Goal: Task Accomplishment & Management: Use online tool/utility

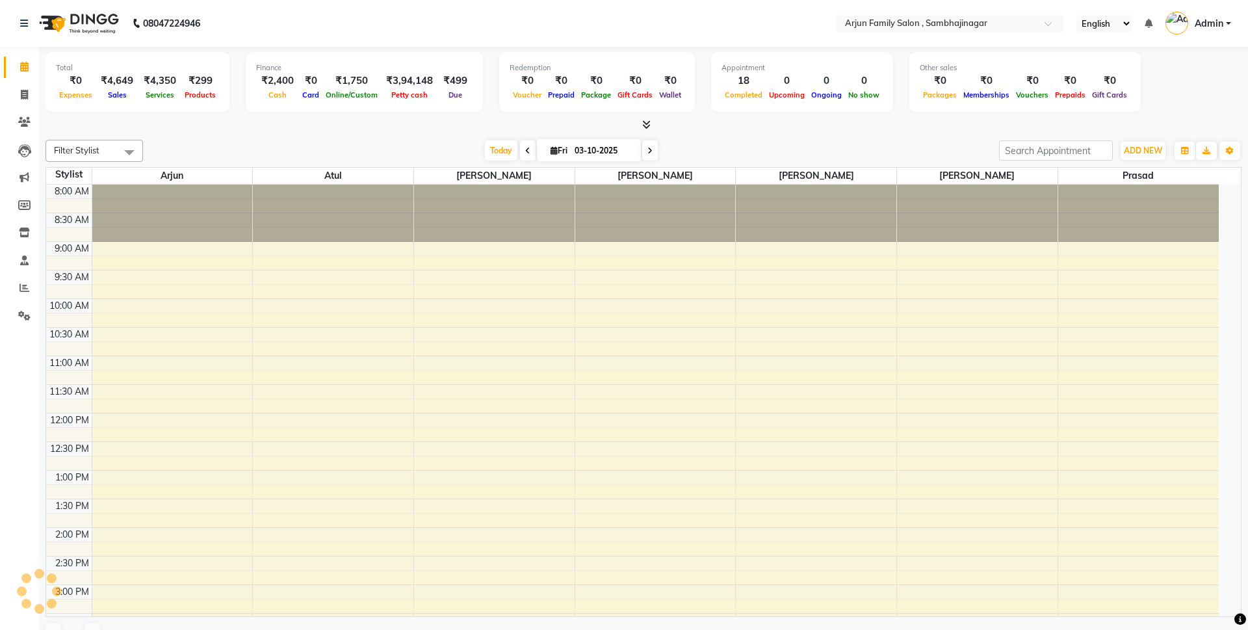
select select "en"
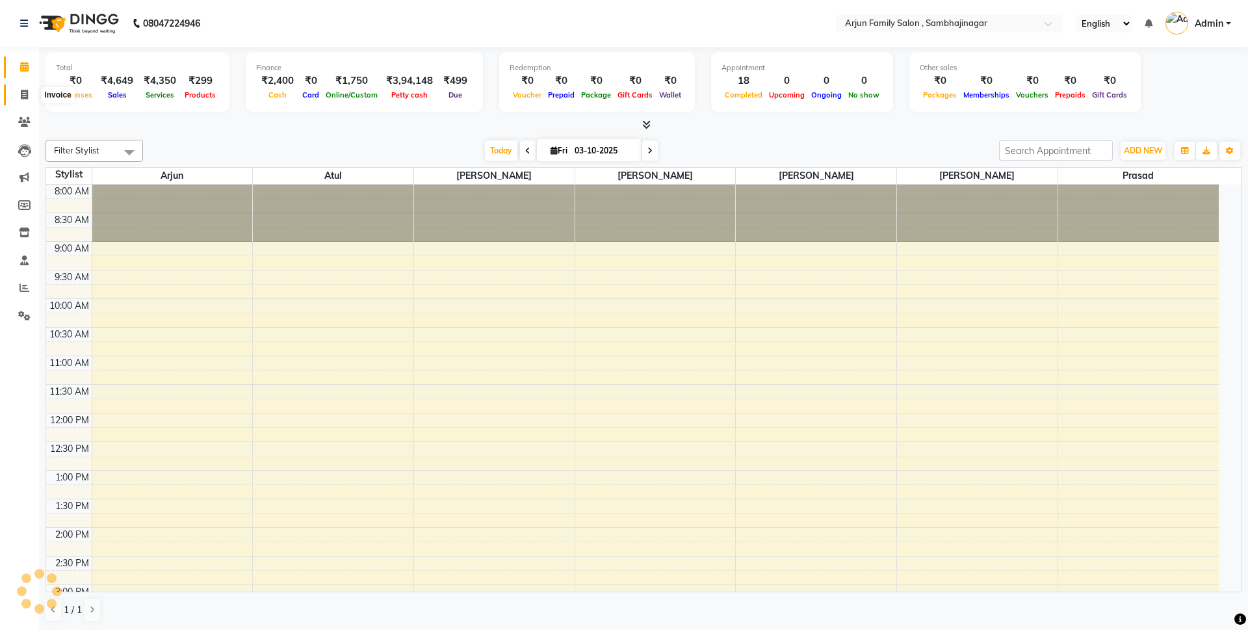
click at [25, 99] on span at bounding box center [24, 95] width 23 height 15
select select "service"
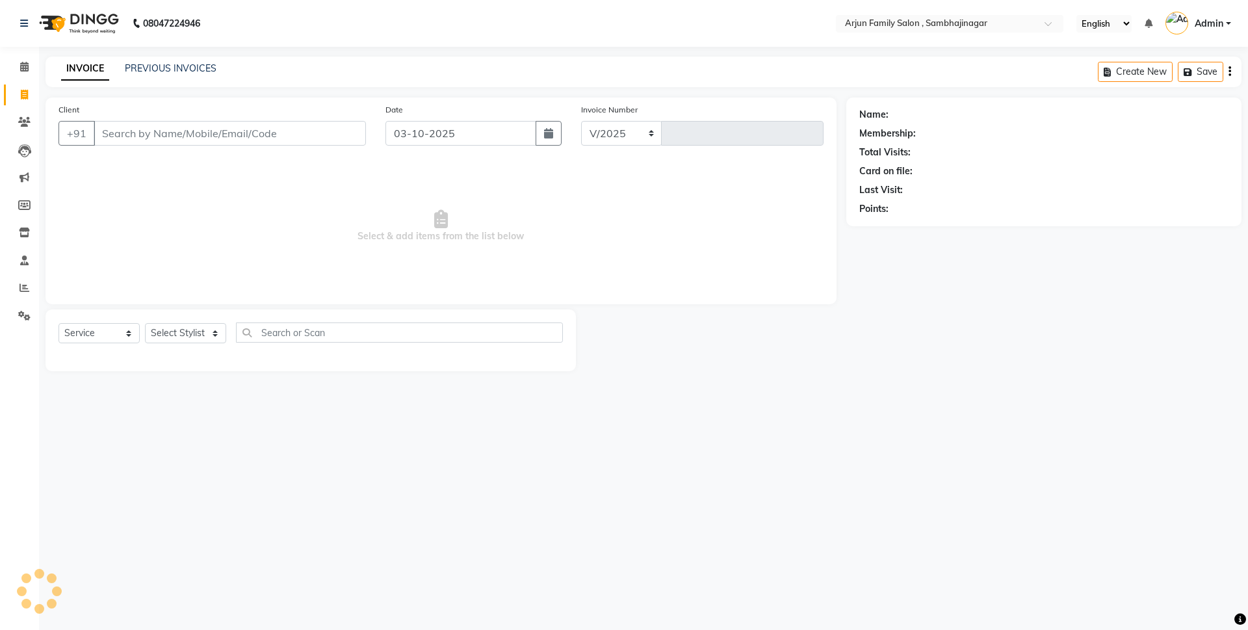
select select "6947"
type input "4492"
click at [181, 66] on link "PREVIOUS INVOICES" at bounding box center [171, 68] width 92 height 12
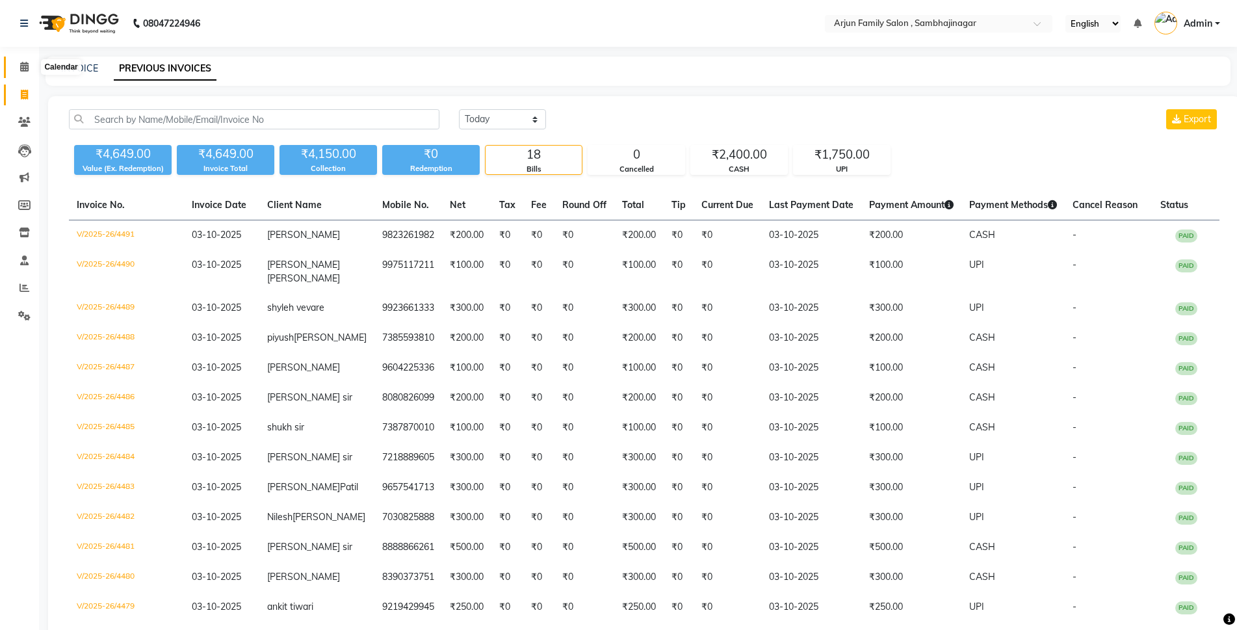
click at [21, 71] on icon at bounding box center [24, 67] width 8 height 10
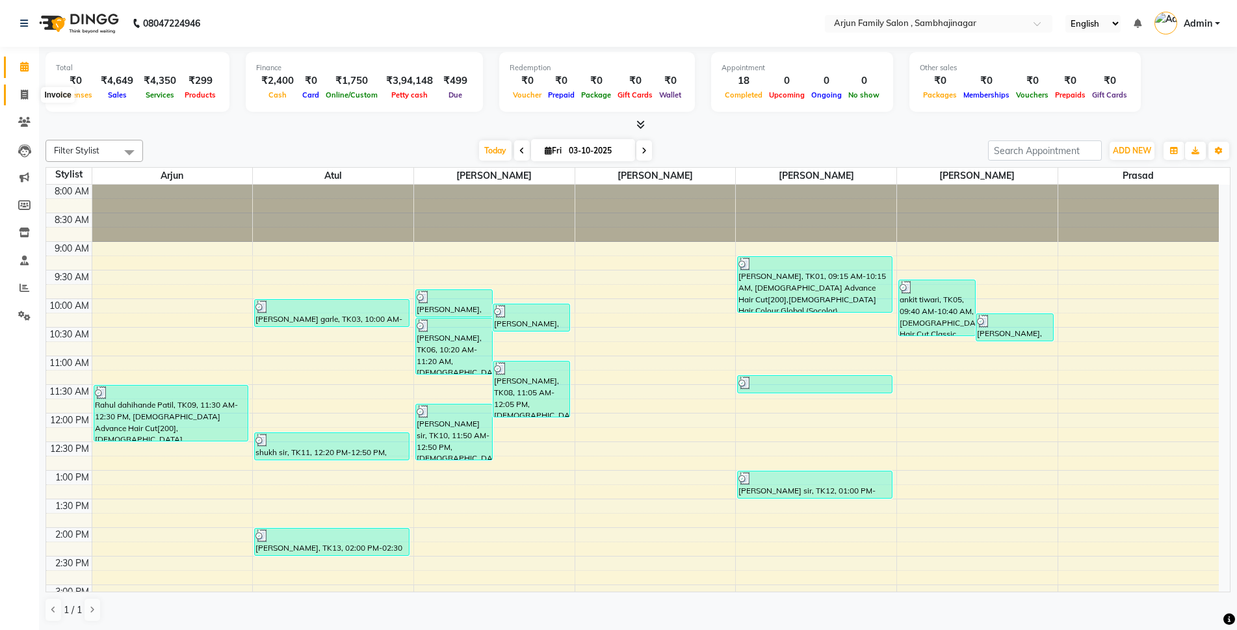
click at [25, 94] on icon at bounding box center [24, 95] width 7 height 10
select select "service"
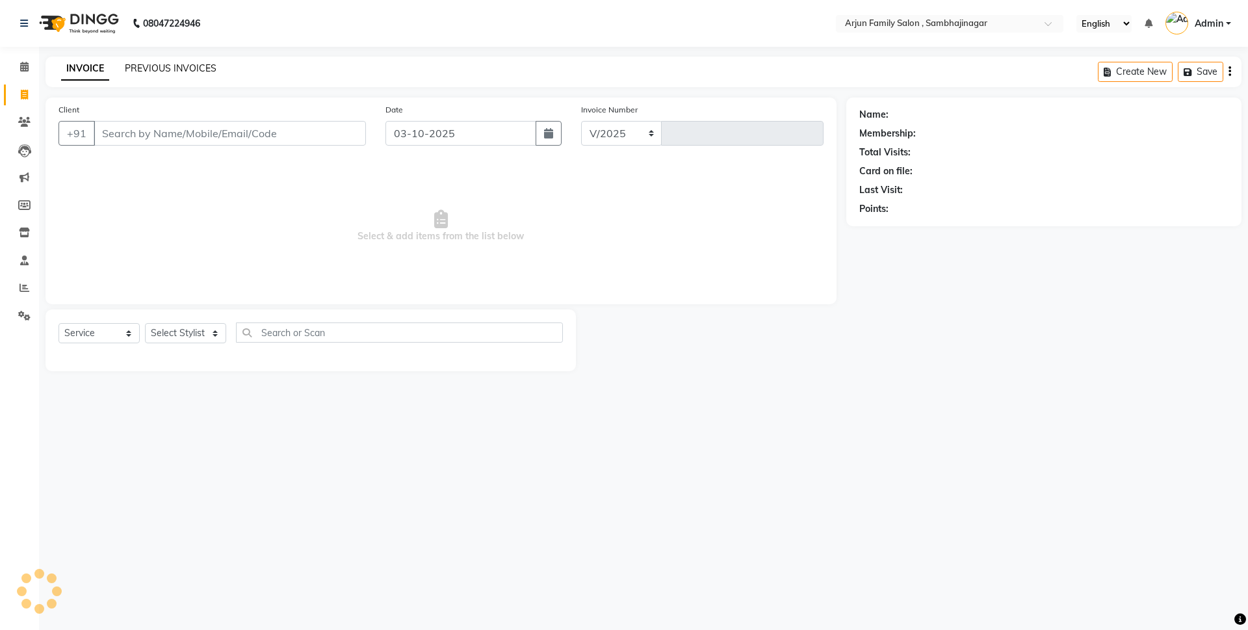
select select "6947"
type input "4492"
click at [185, 74] on div "PREVIOUS INVOICES" at bounding box center [171, 69] width 92 height 14
click at [147, 61] on div "INVOICE PREVIOUS INVOICES Create New Save" at bounding box center [643, 72] width 1196 height 31
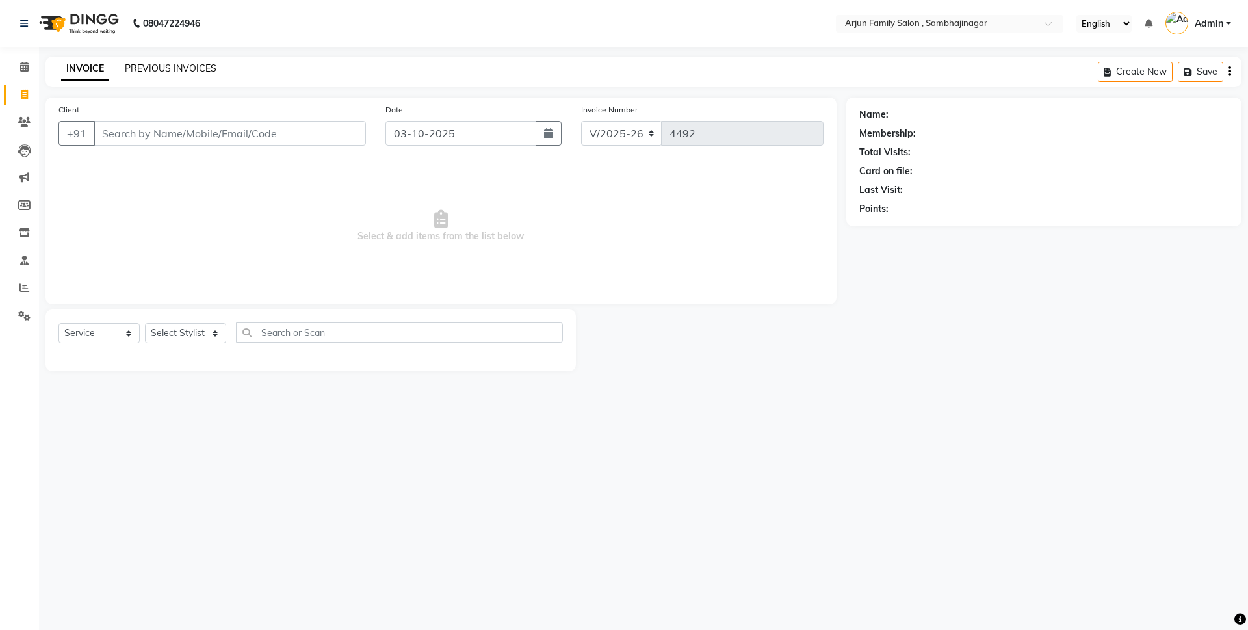
click at [145, 63] on link "PREVIOUS INVOICES" at bounding box center [171, 68] width 92 height 12
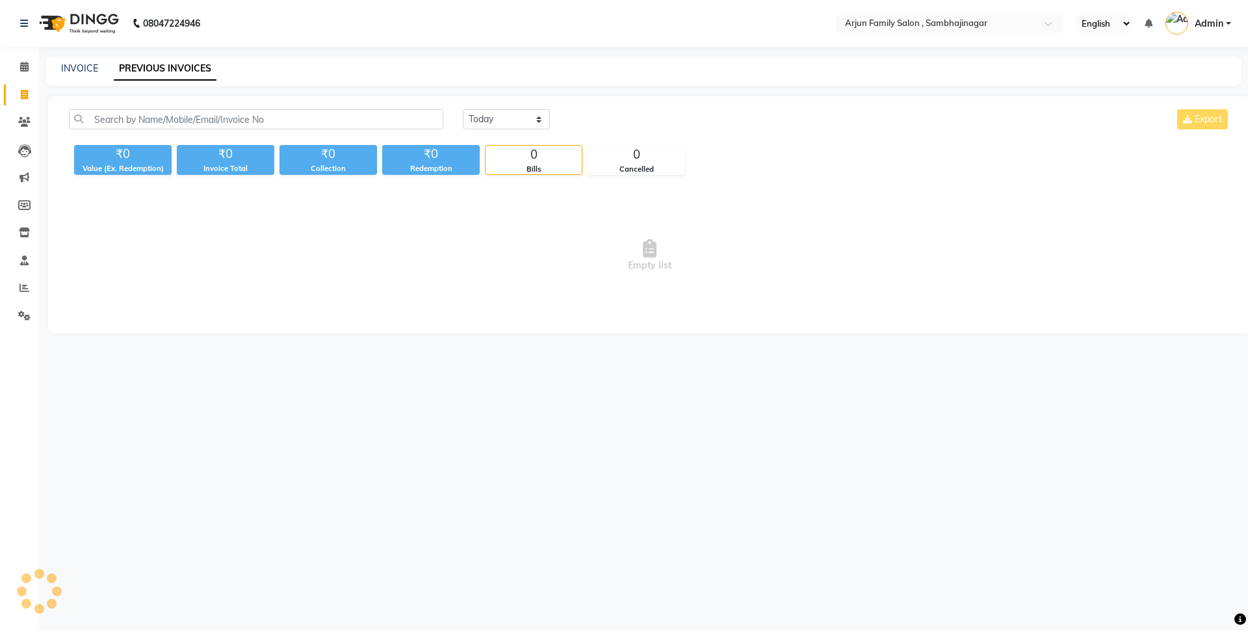
click at [145, 63] on link "PREVIOUS INVOICES" at bounding box center [165, 68] width 103 height 23
